Goal: Transaction & Acquisition: Purchase product/service

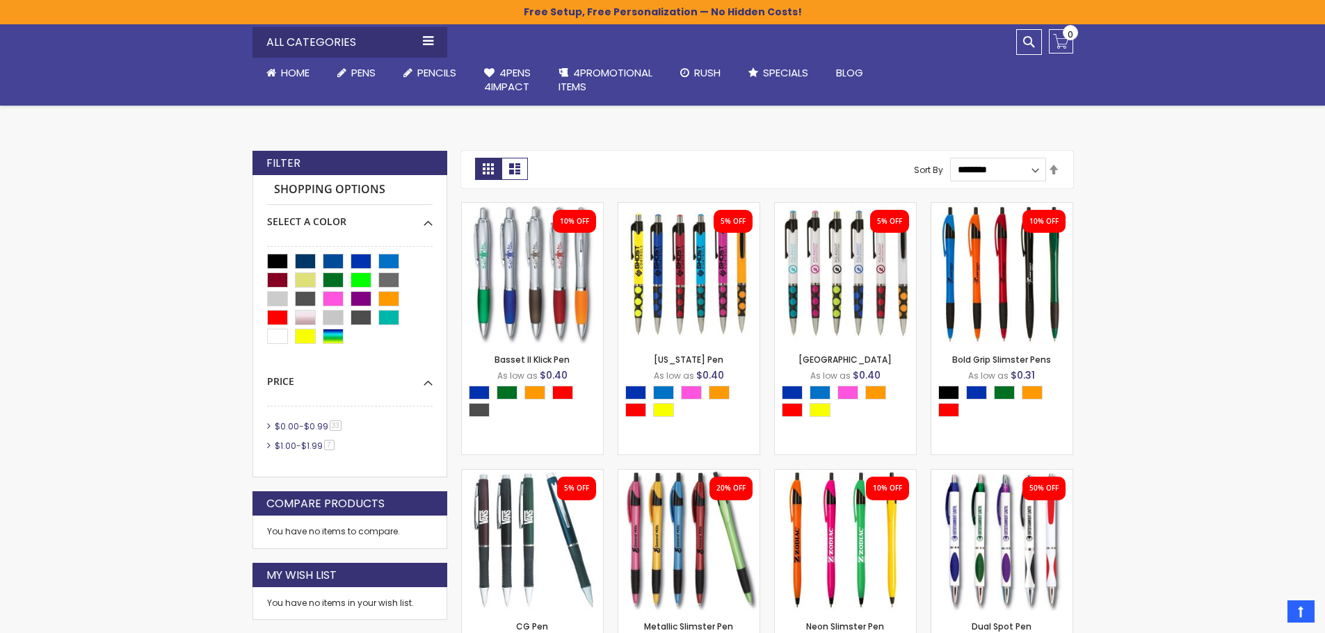
scroll to position [278, 0]
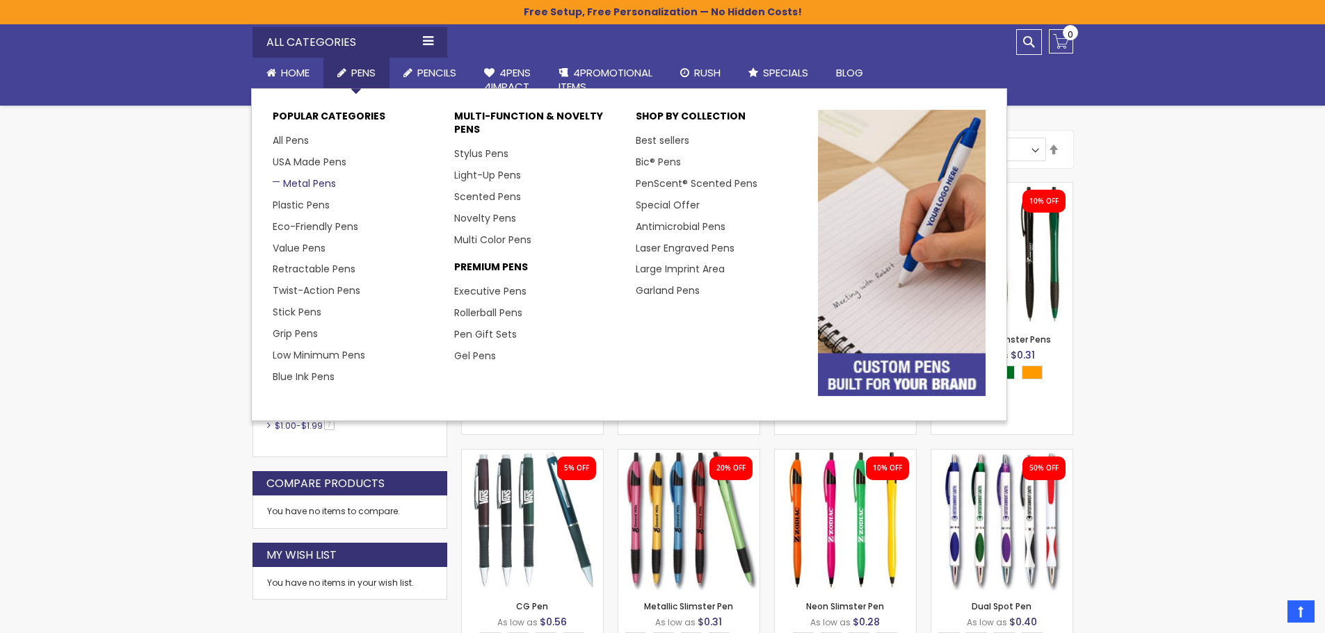
click at [302, 184] on link "Metal Pens" at bounding box center [304, 184] width 63 height 14
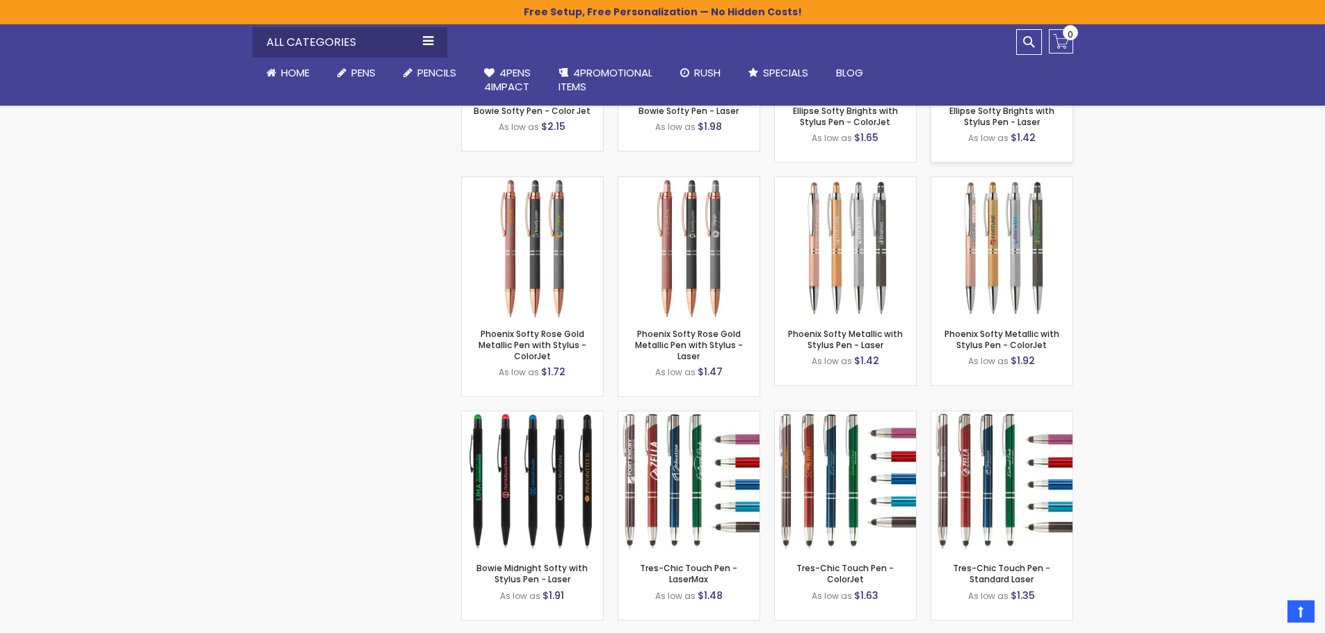
scroll to position [4544, 0]
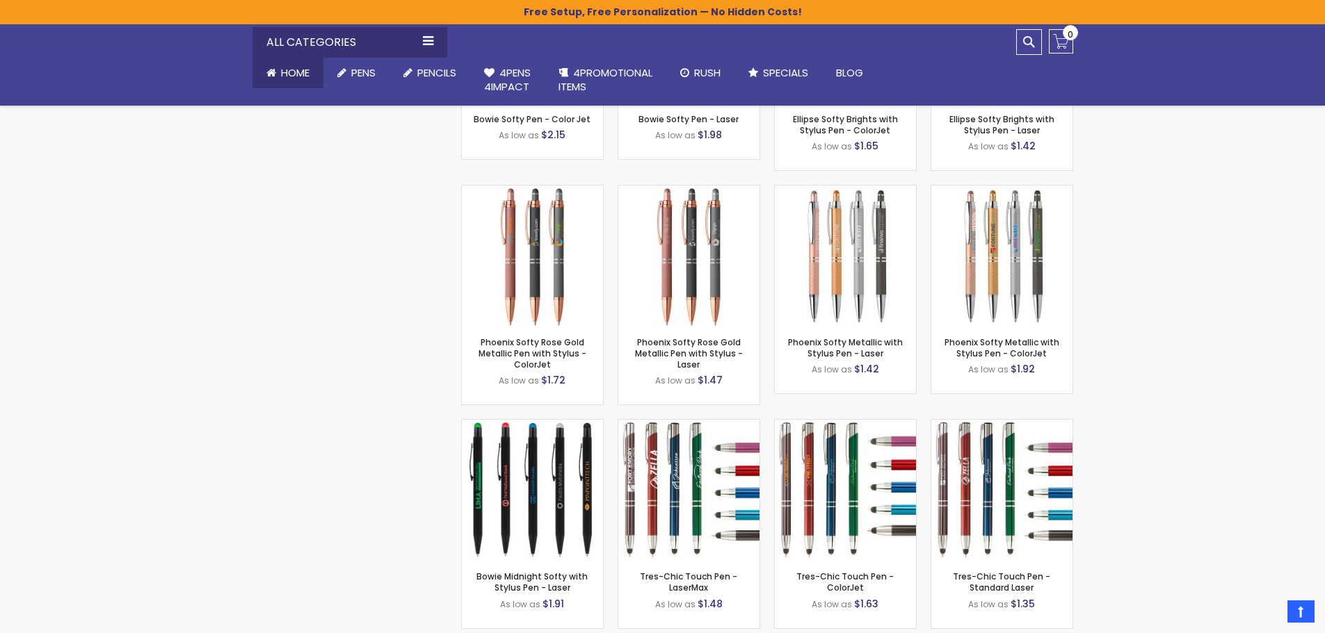
click at [286, 67] on span "Home" at bounding box center [295, 72] width 29 height 15
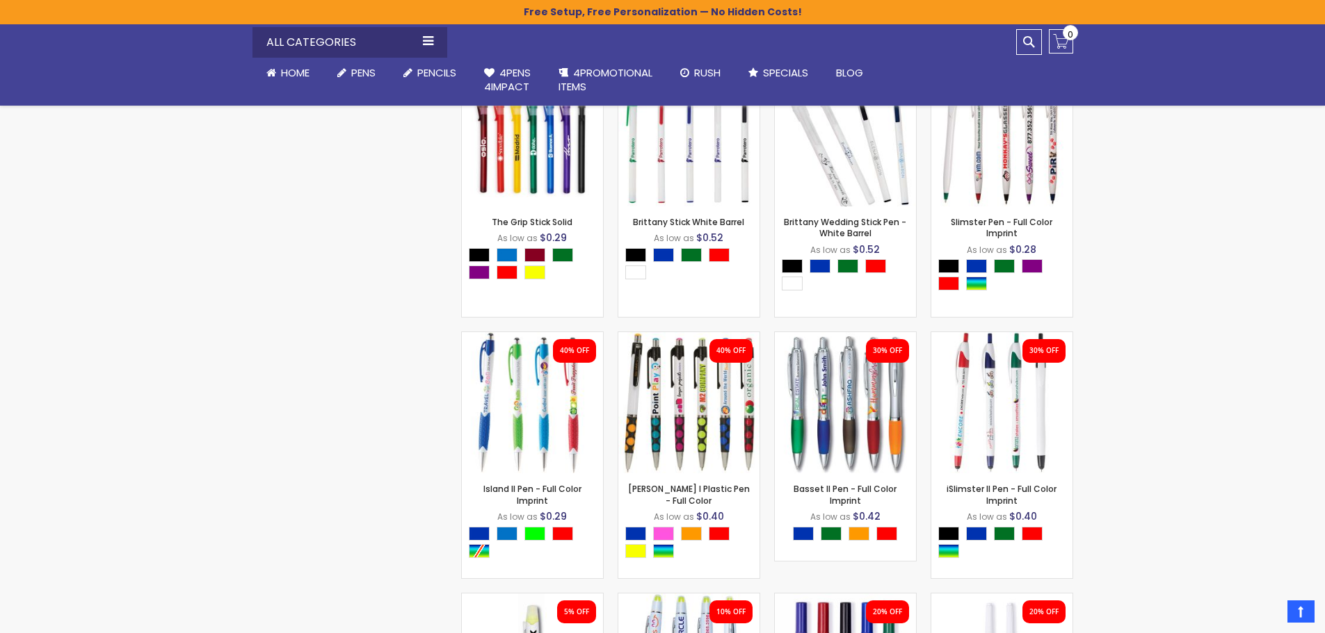
scroll to position [1808, 0]
